Goal: Information Seeking & Learning: Learn about a topic

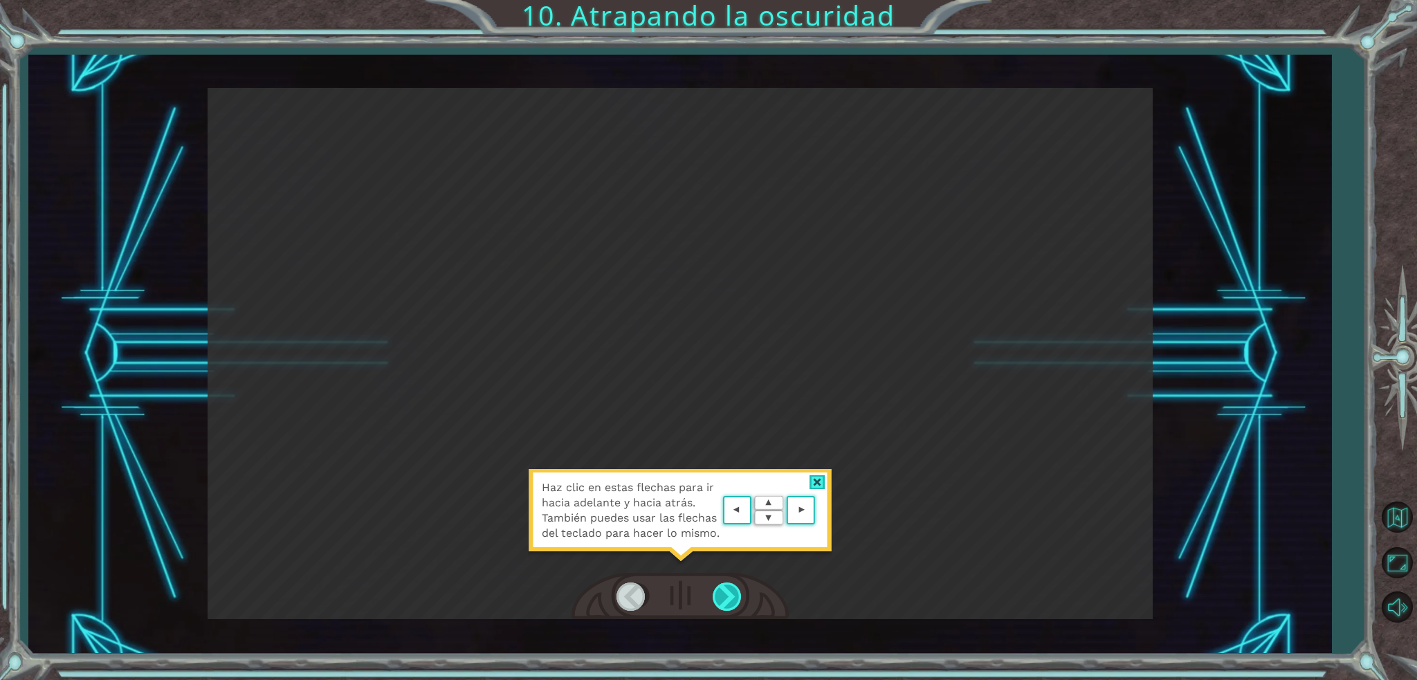
click at [730, 596] on div at bounding box center [727, 596] width 31 height 28
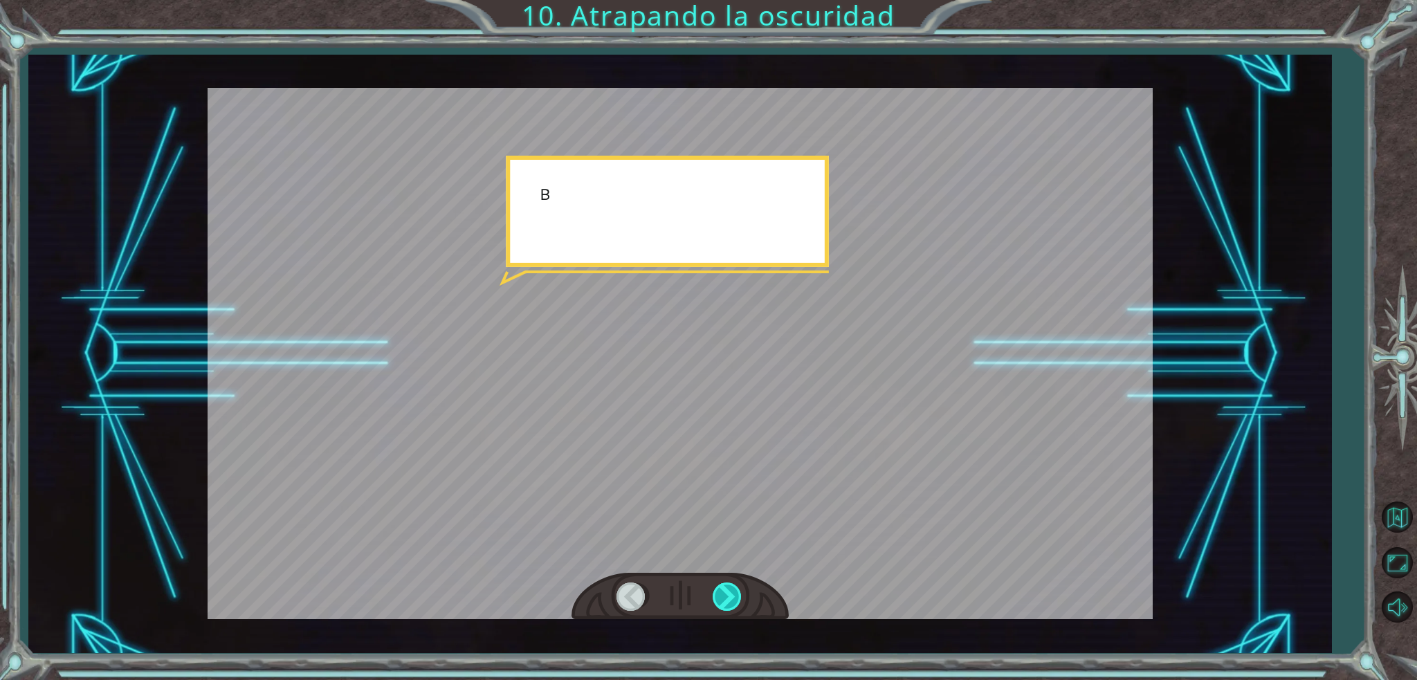
click at [733, 596] on div at bounding box center [727, 596] width 31 height 28
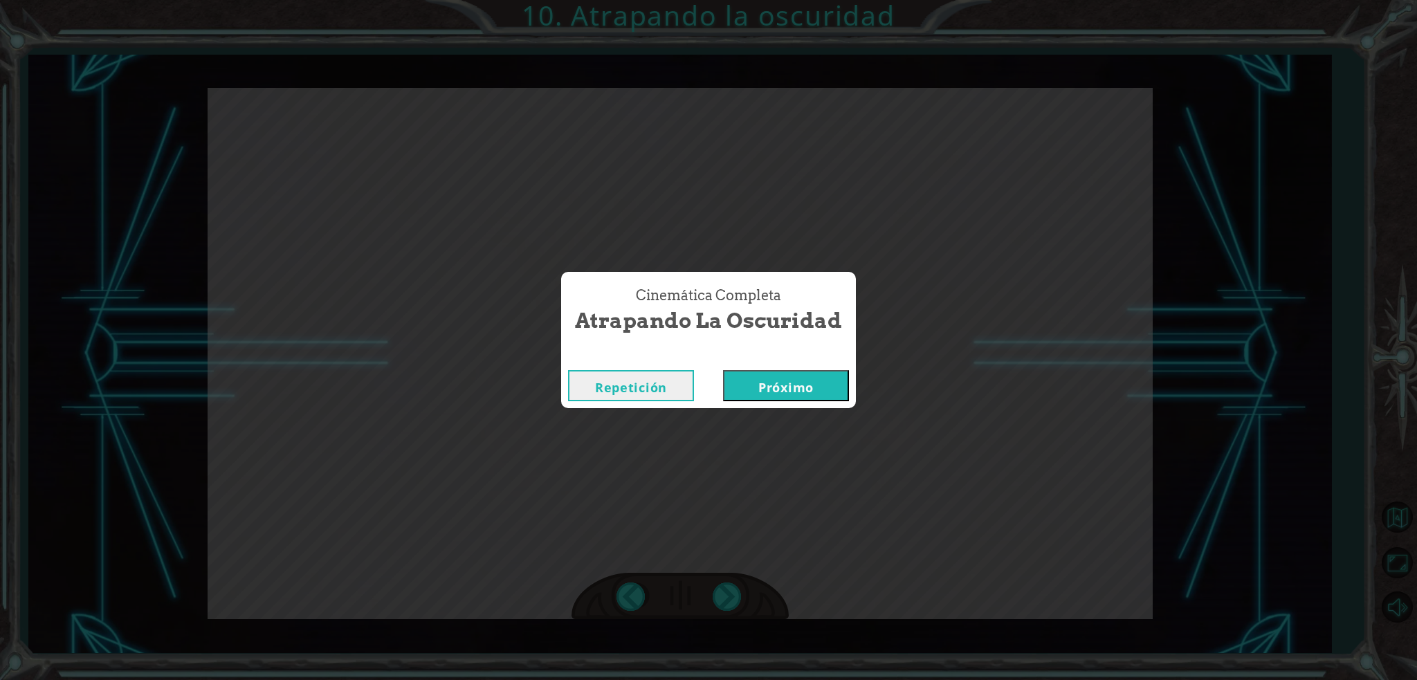
click at [781, 385] on font "Próximo" at bounding box center [785, 387] width 55 height 17
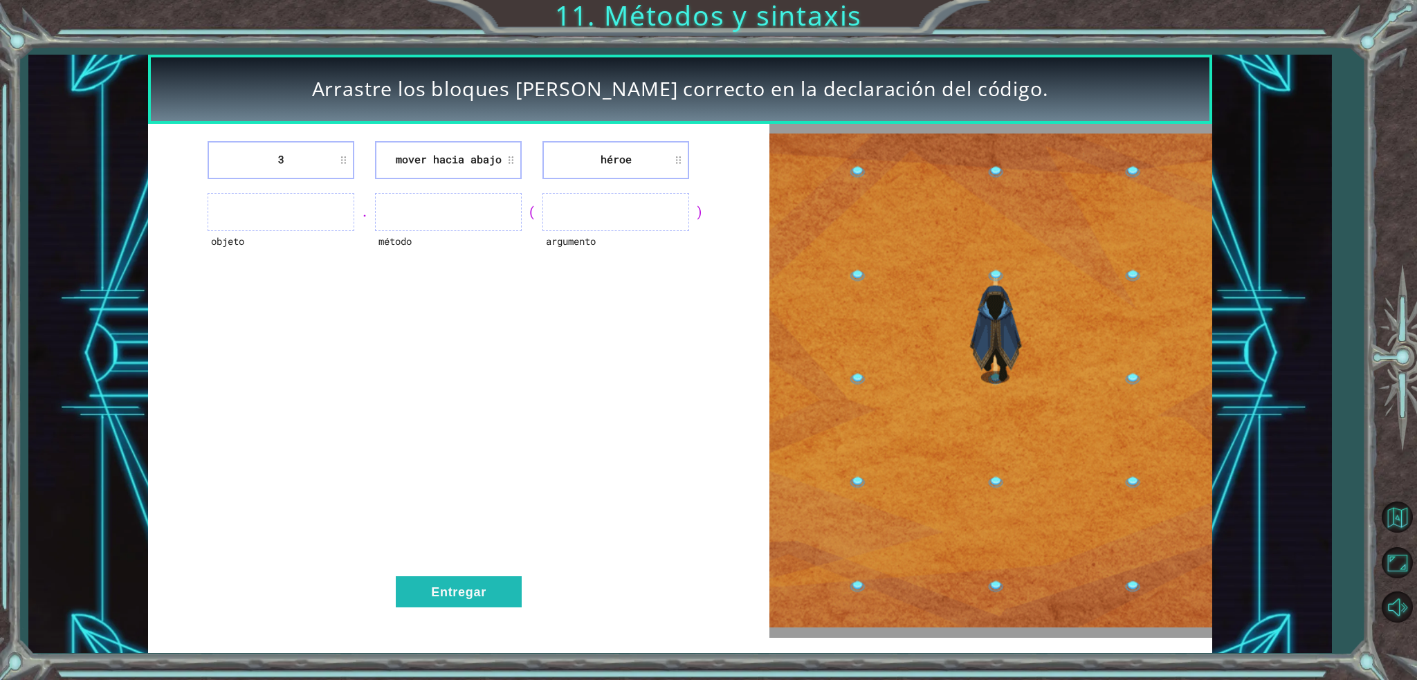
click at [443, 168] on li "mover hacia abajo" at bounding box center [448, 160] width 147 height 38
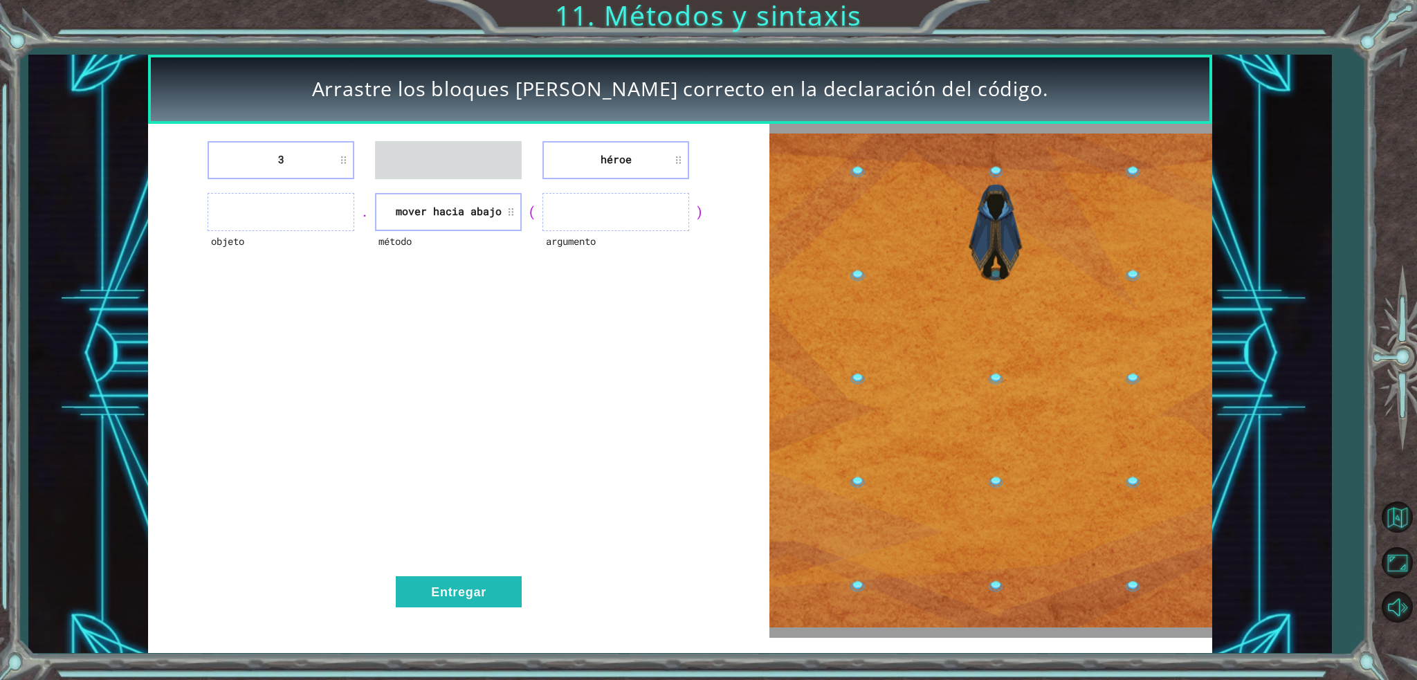
click at [475, 264] on div "método" at bounding box center [448, 250] width 147 height 38
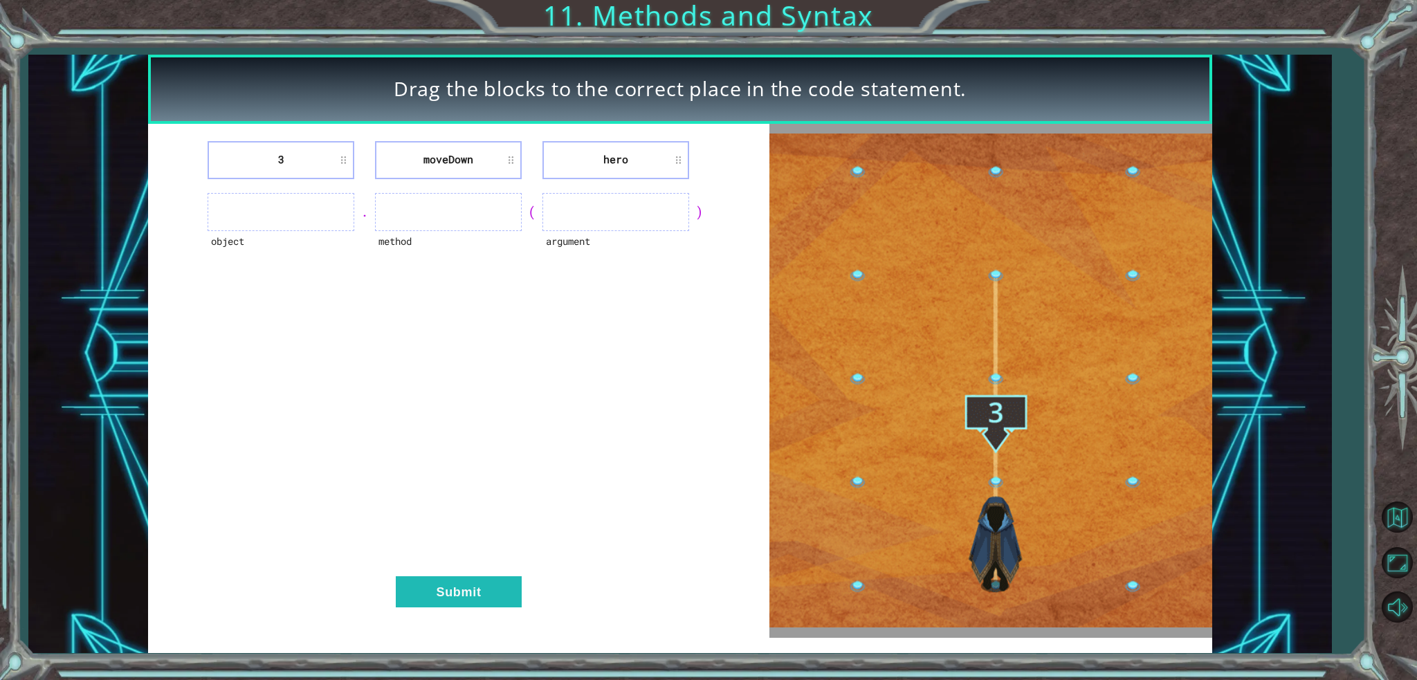
click at [554, 393] on div "3 [GEOGRAPHIC_DATA] hero object . method ( argument ) Submit" at bounding box center [458, 381] width 621 height 514
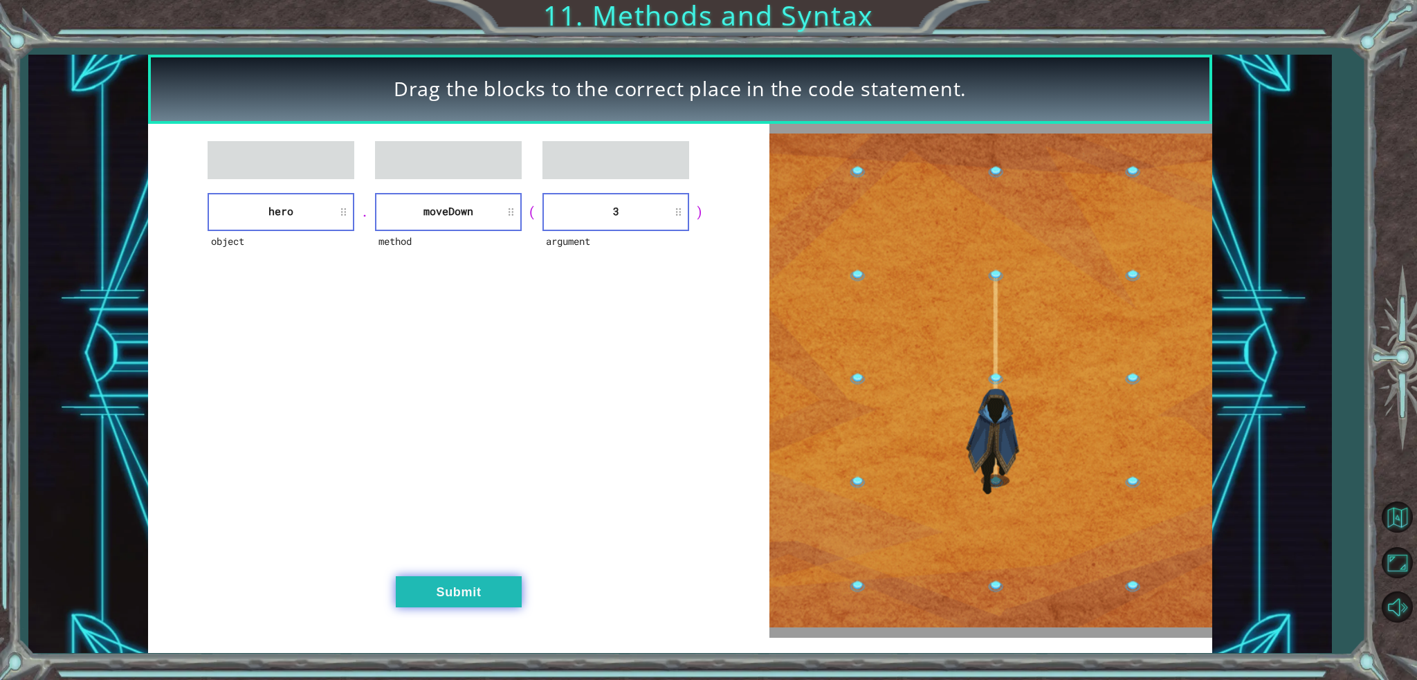
click at [507, 595] on button "Submit" at bounding box center [459, 591] width 126 height 31
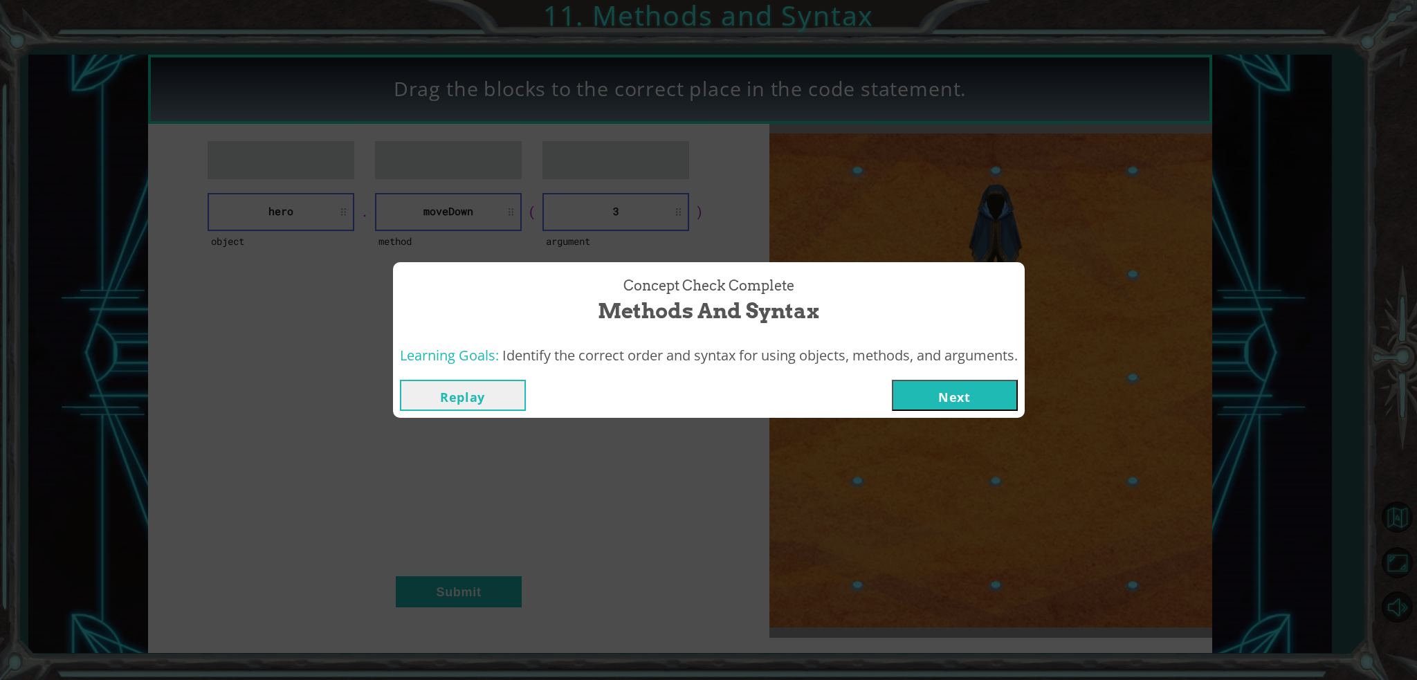
click at [941, 395] on button "Next" at bounding box center [955, 395] width 126 height 31
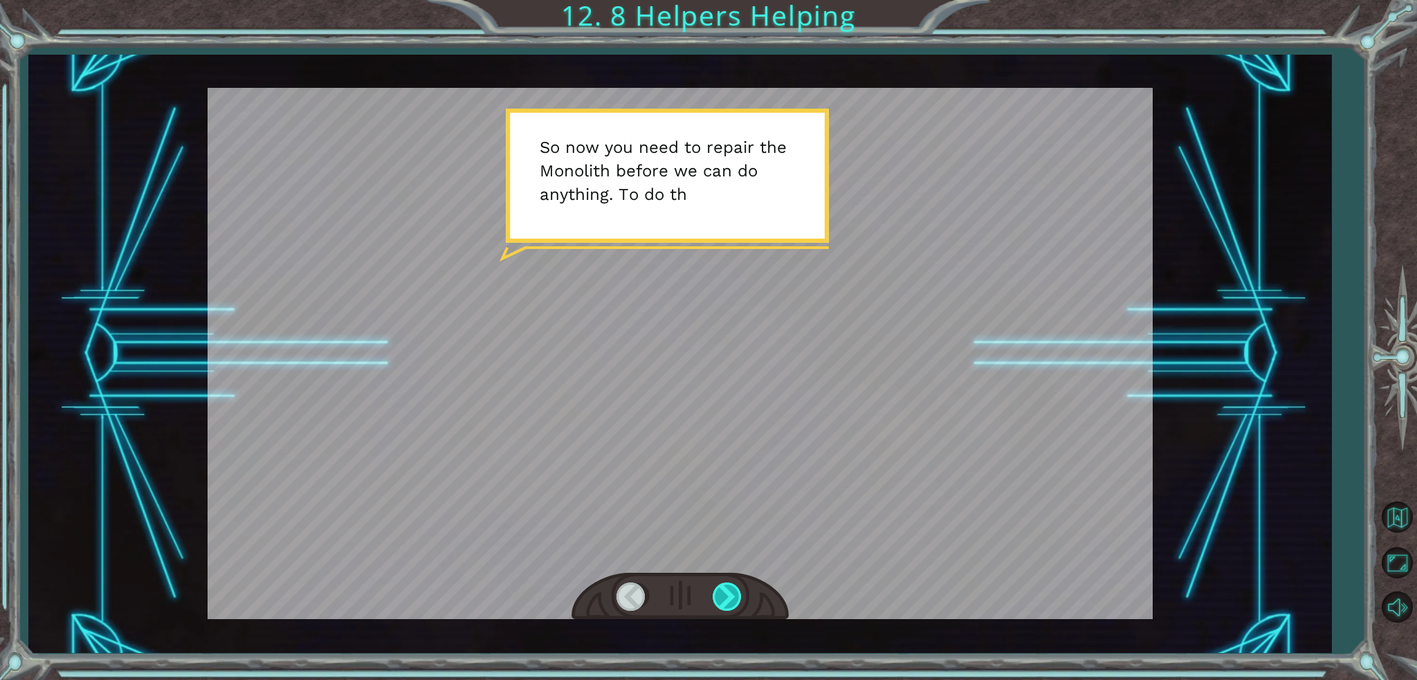
click at [731, 604] on div at bounding box center [727, 596] width 31 height 28
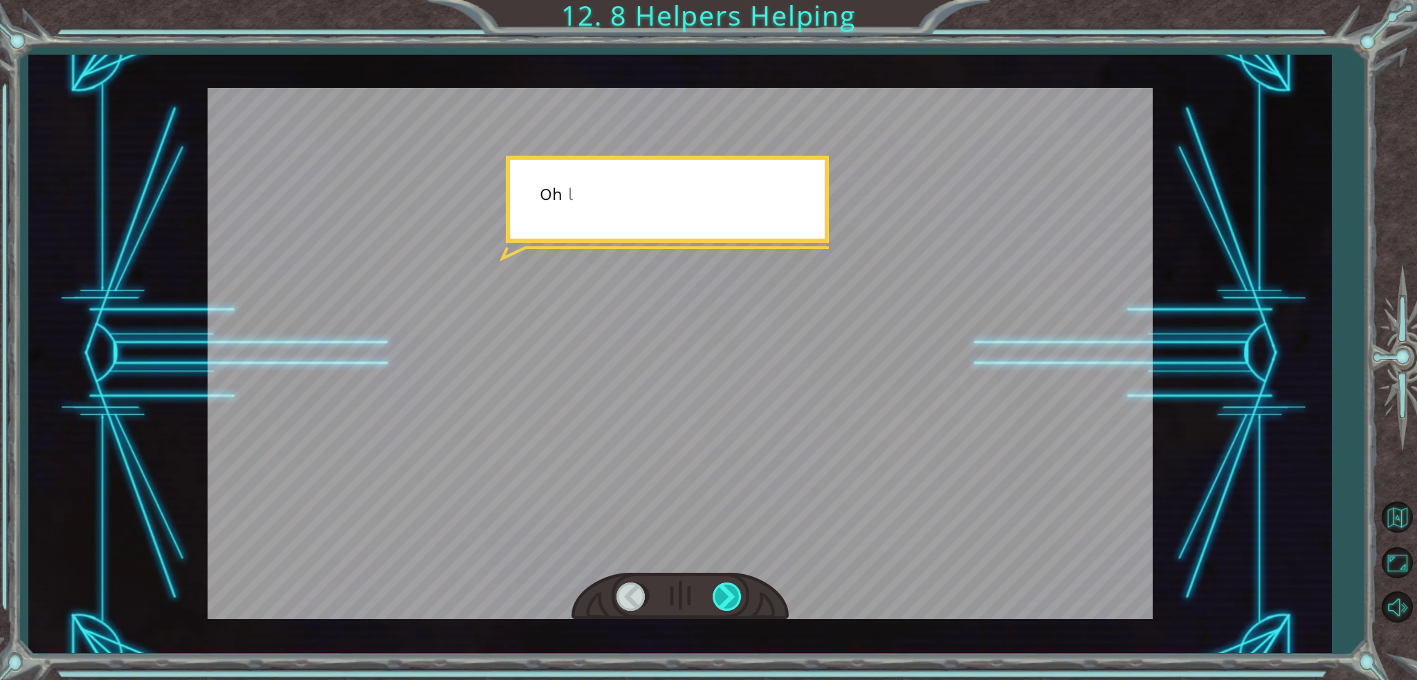
click at [731, 604] on div at bounding box center [727, 596] width 31 height 28
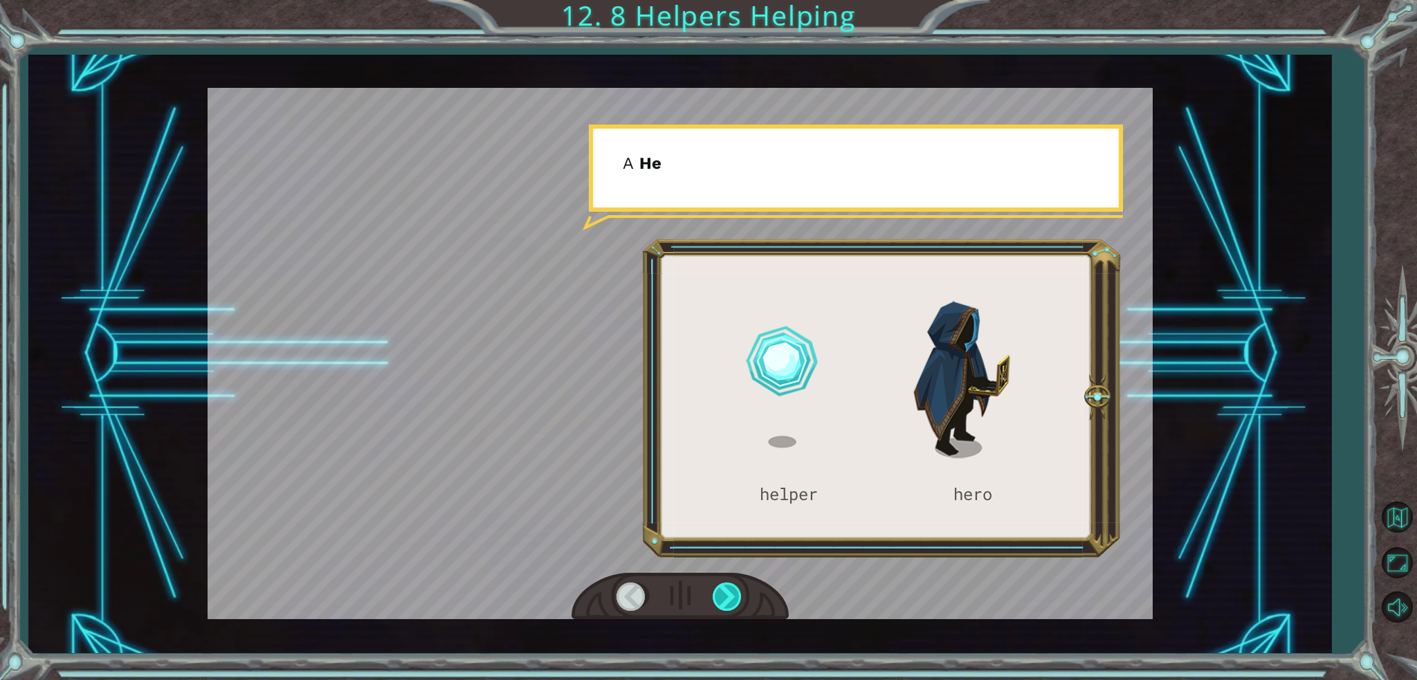
click at [731, 604] on div at bounding box center [727, 596] width 31 height 28
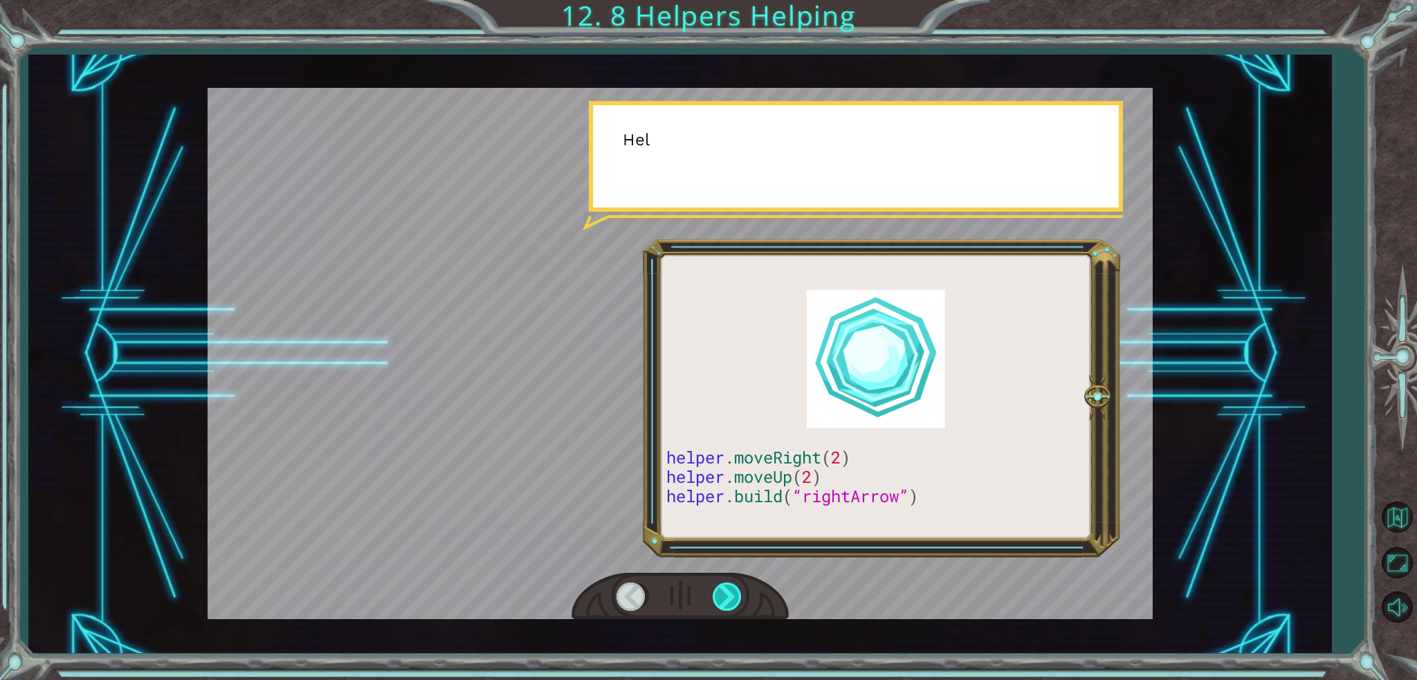
click at [731, 604] on div at bounding box center [727, 596] width 31 height 28
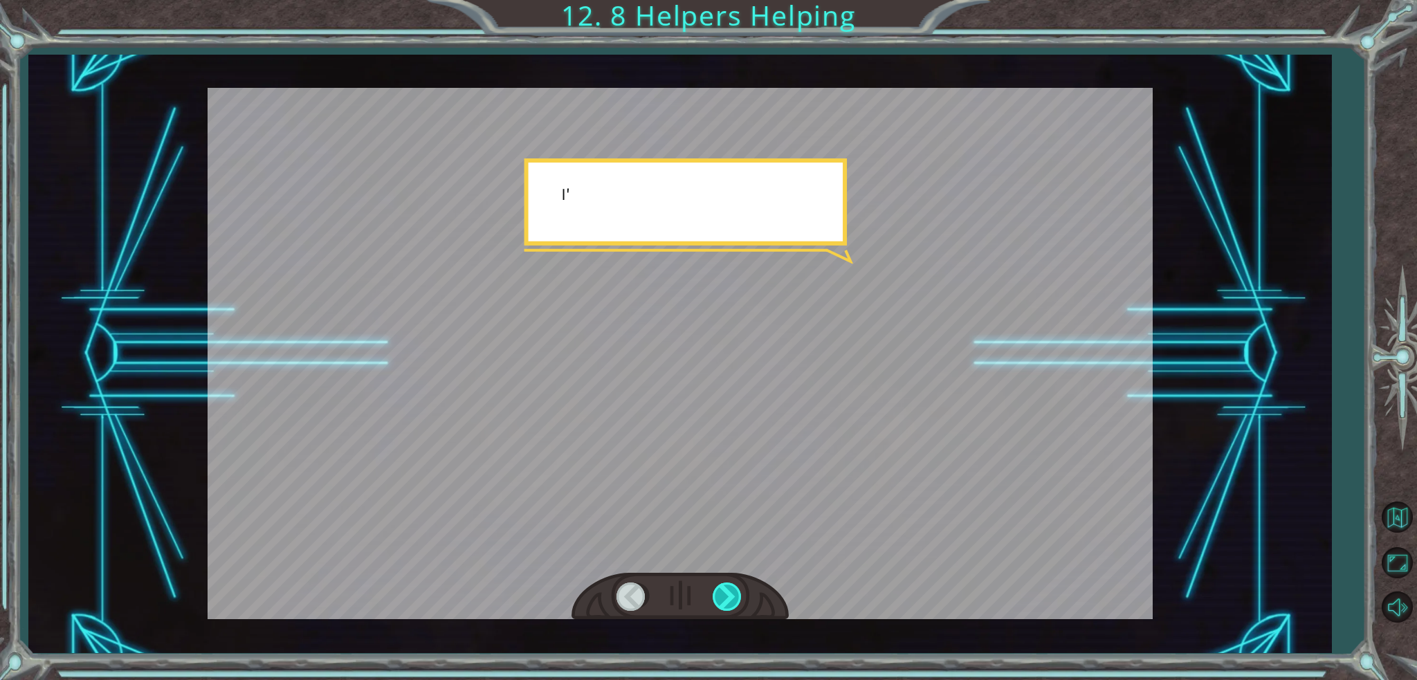
click at [731, 604] on div at bounding box center [727, 596] width 31 height 28
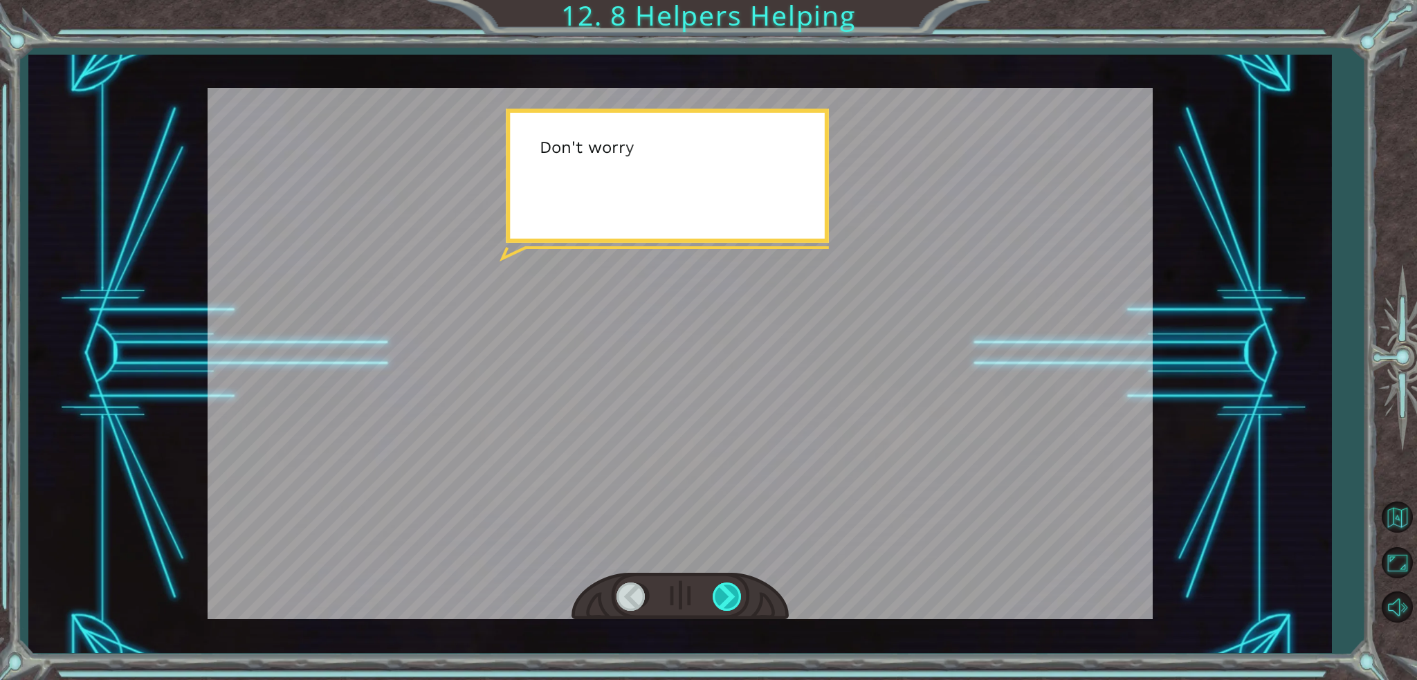
click at [731, 604] on div at bounding box center [727, 596] width 31 height 28
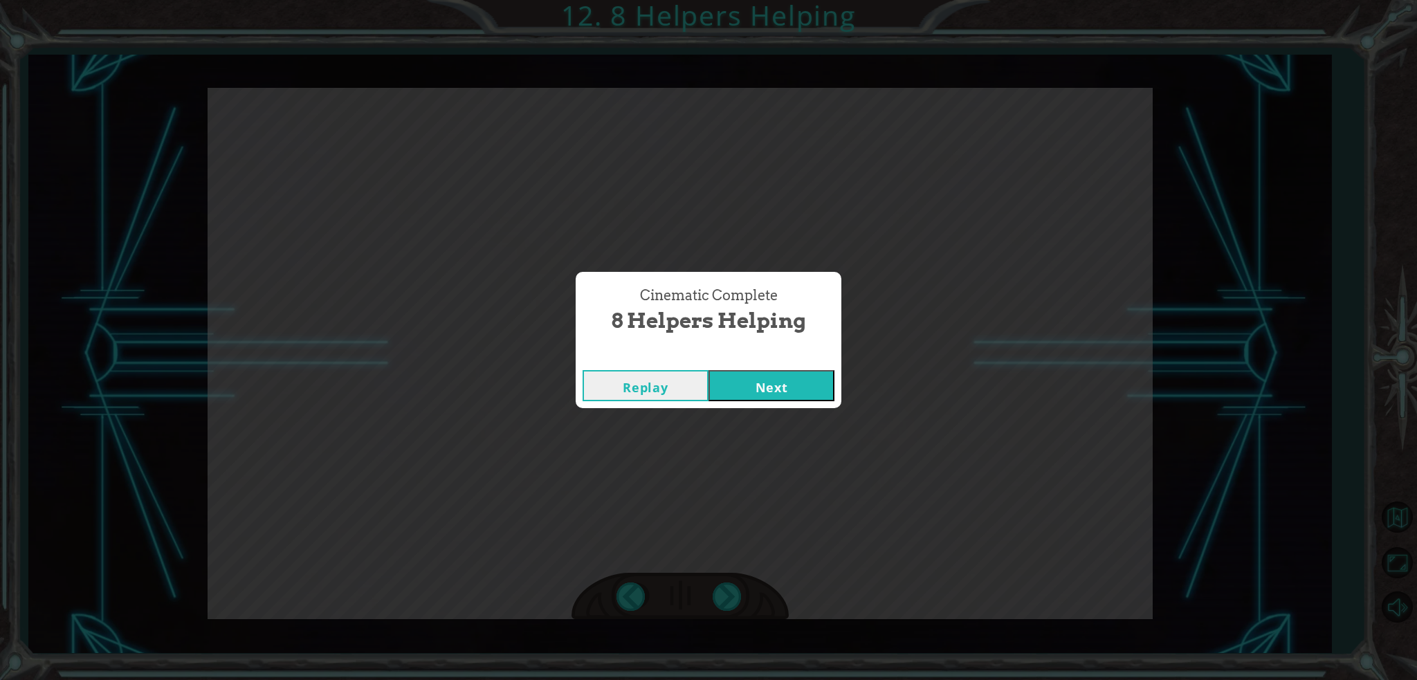
click at [764, 383] on button "Next" at bounding box center [771, 385] width 126 height 31
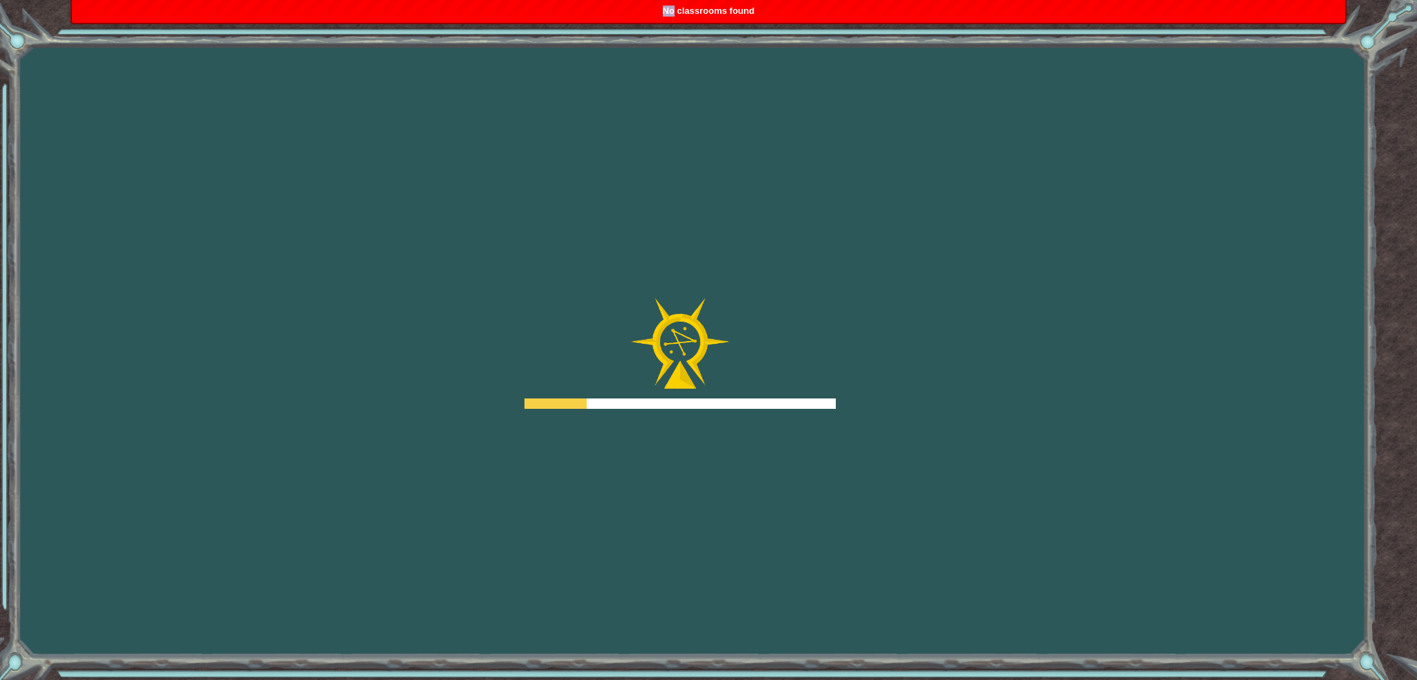
drag, startPoint x: 675, startPoint y: 14, endPoint x: 701, endPoint y: 59, distance: 51.7
click at [701, 59] on body "Goals Error loading from server. Try refreshing the page. You'll need to join a…" at bounding box center [708, 340] width 1417 height 680
click at [717, 234] on div "Goals Error loading from server. Try refreshing the page. You'll need to join a…" at bounding box center [708, 340] width 1417 height 680
